Goal: Task Accomplishment & Management: Manage account settings

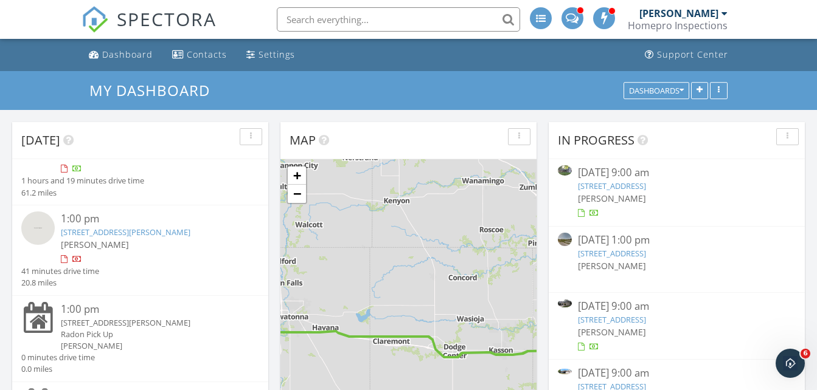
scroll to position [145, 0]
click at [302, 202] on link "−" at bounding box center [297, 194] width 18 height 18
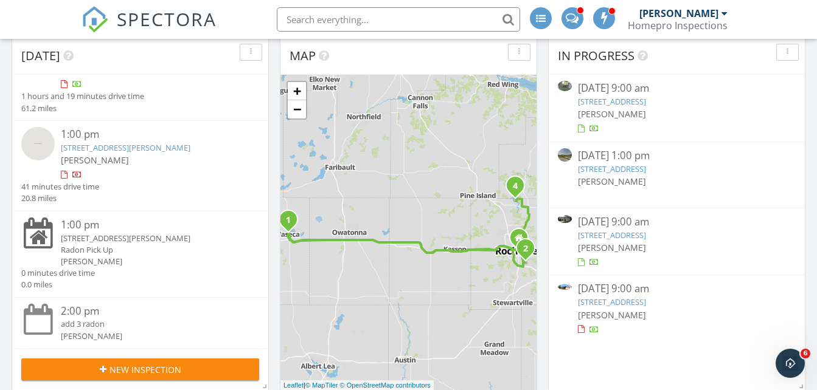
scroll to position [0, 0]
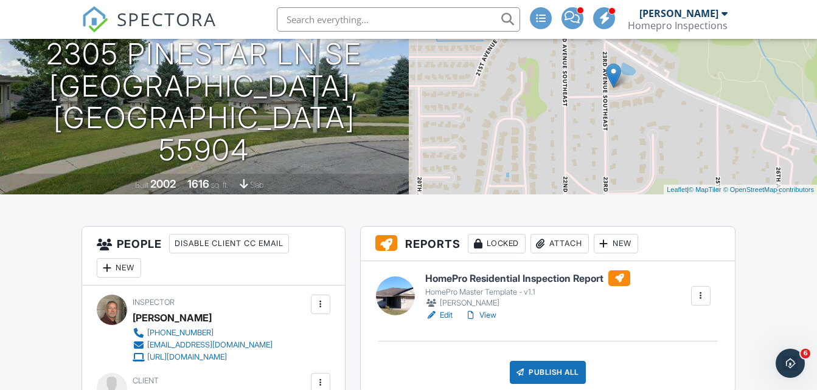
scroll to position [130, 0]
click at [322, 145] on div "09/29/2025 9:00 am - 12:00 pm 2305 Pinestar ln se Rochester, MN 55904 Built 200…" at bounding box center [204, 88] width 409 height 213
drag, startPoint x: 486, startPoint y: 314, endPoint x: 448, endPoint y: 318, distance: 38.5
click at [448, 318] on link "Edit" at bounding box center [438, 316] width 27 height 12
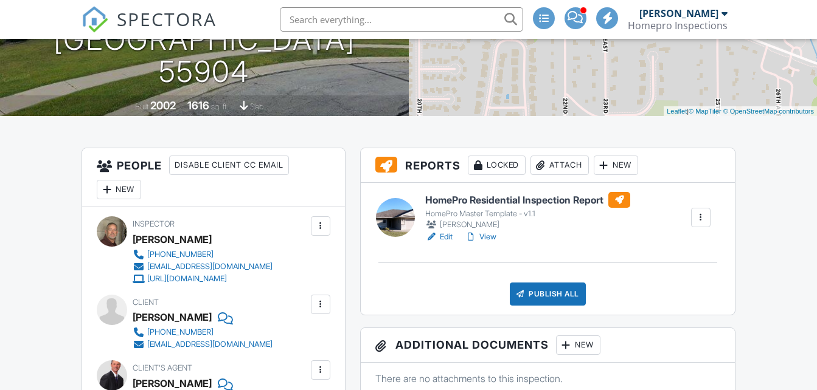
scroll to position [209, 0]
click at [490, 235] on link "View" at bounding box center [481, 237] width 32 height 12
